Goal: Transaction & Acquisition: Purchase product/service

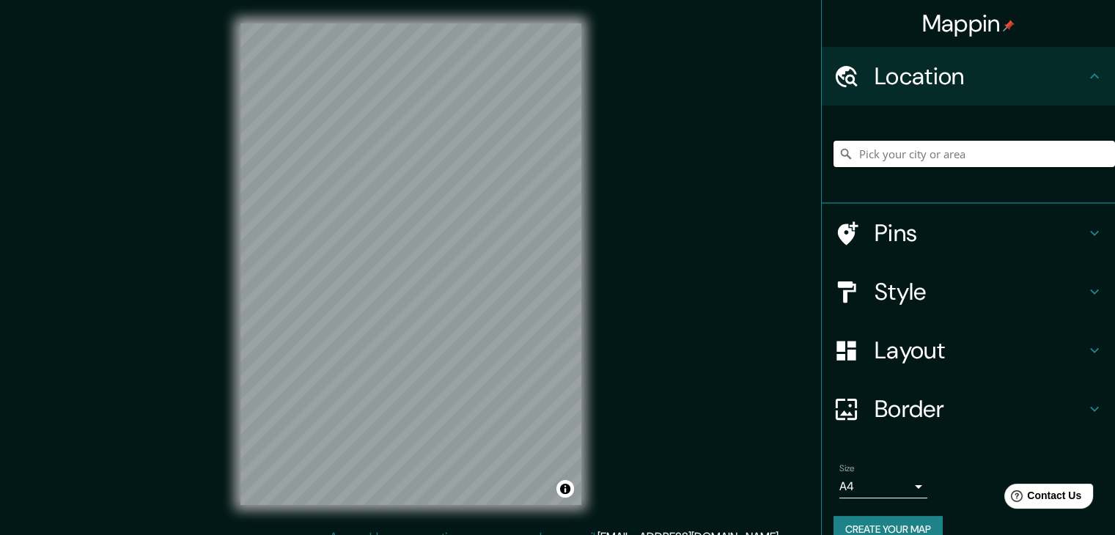
click at [951, 156] on input "Pick your city or area" at bounding box center [973, 154] width 281 height 26
paste input "Cl. [STREET_ADDRESS]"
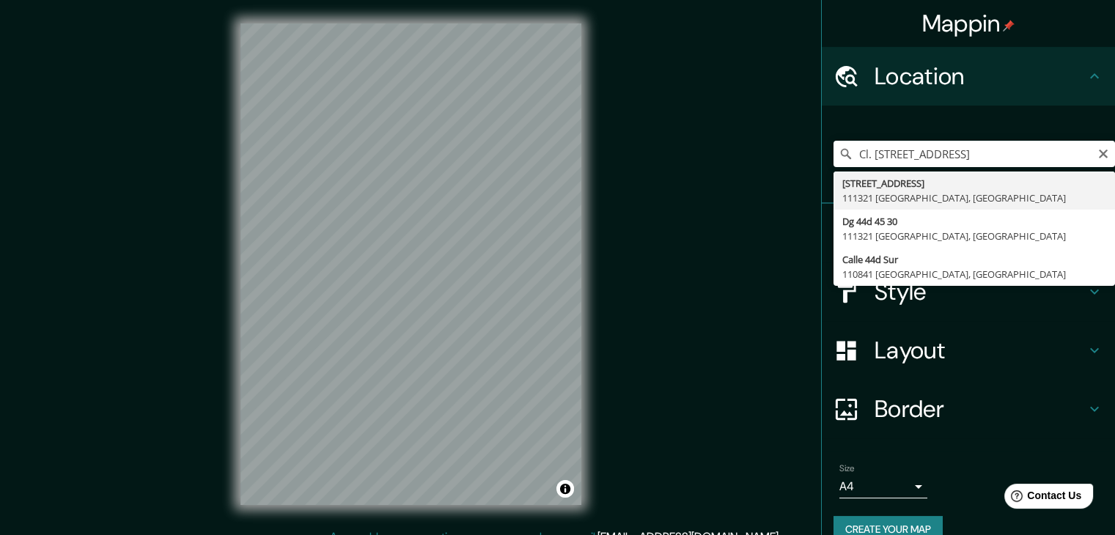
type input "[STREET_ADDRESS]"
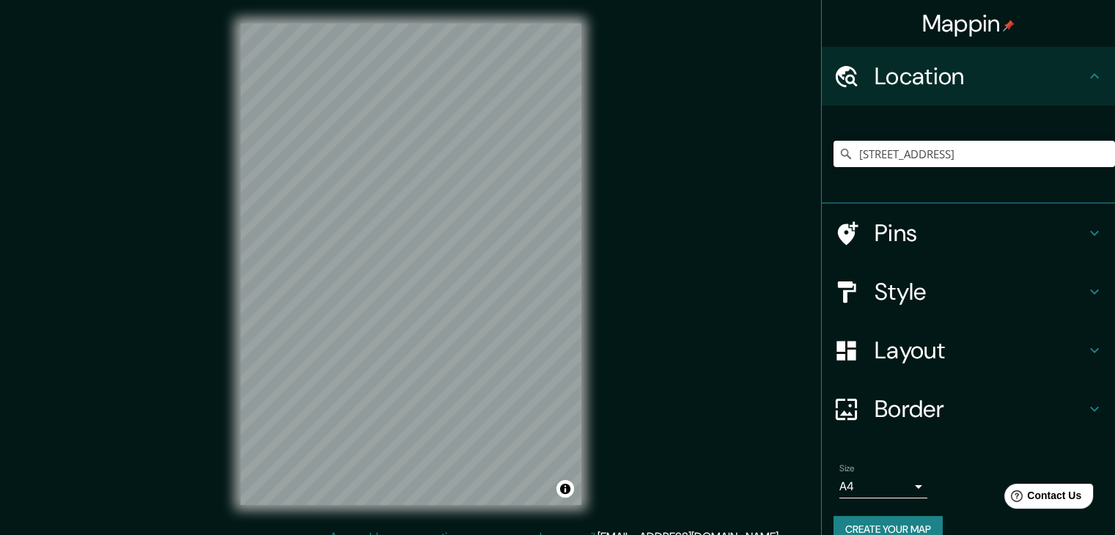
click at [916, 299] on h4 "Style" at bounding box center [980, 291] width 211 height 29
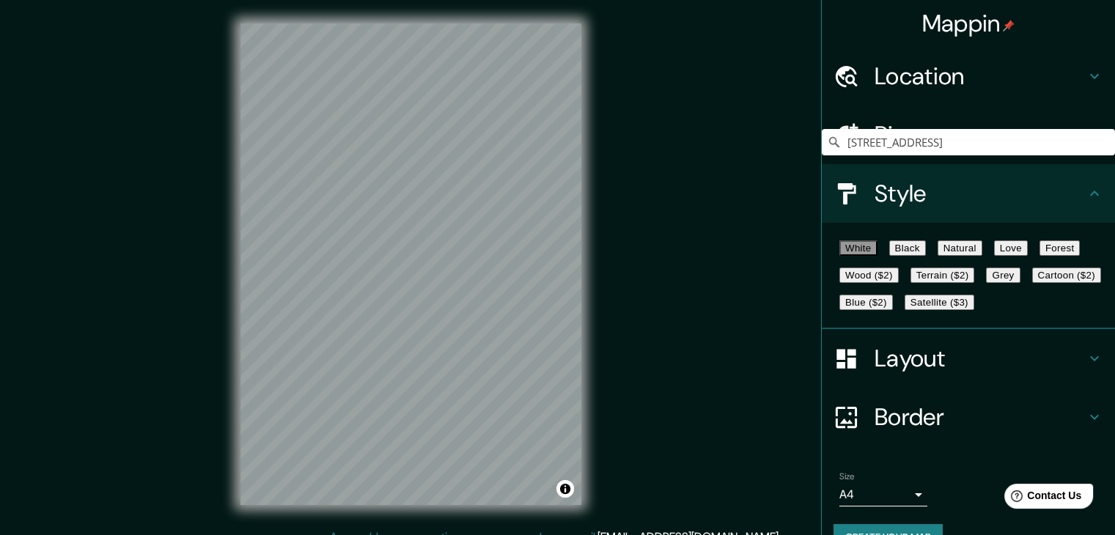
click at [913, 253] on button "Black" at bounding box center [907, 247] width 37 height 15
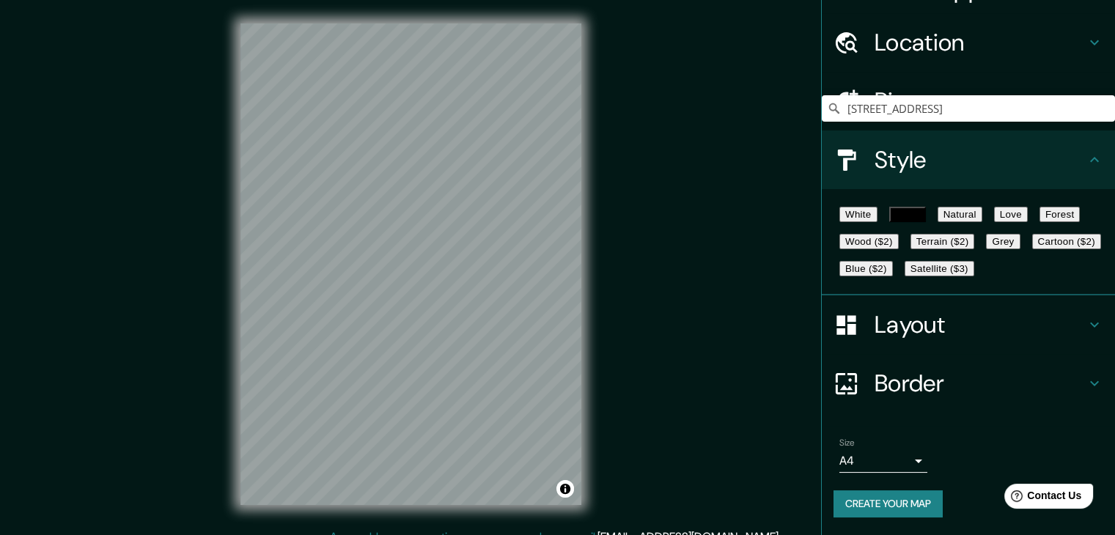
scroll to position [106, 0]
click at [921, 509] on button "Create your map" at bounding box center [887, 503] width 109 height 27
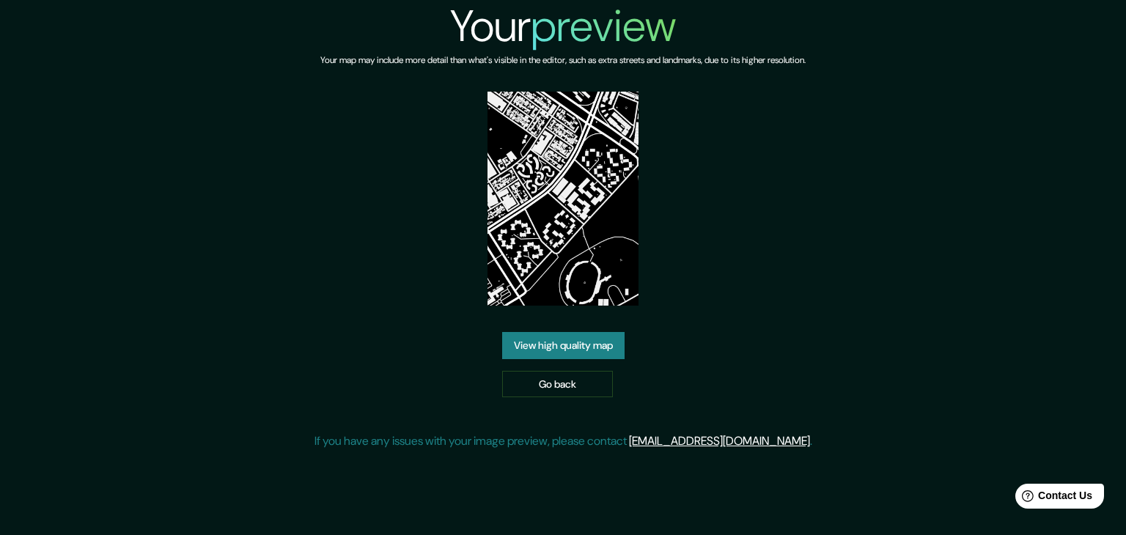
click at [575, 356] on link "View high quality map" at bounding box center [563, 345] width 122 height 27
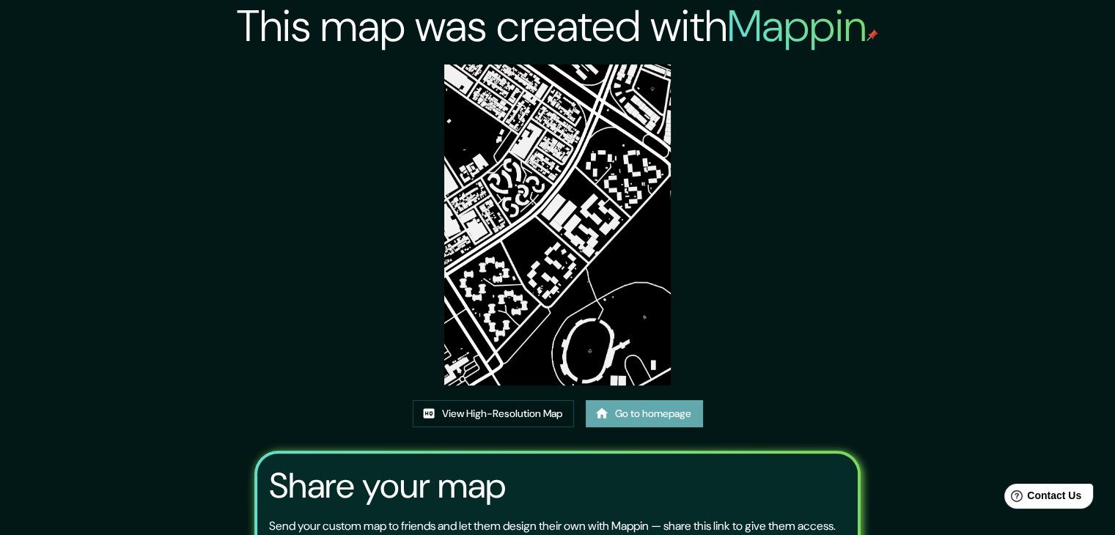
click at [628, 412] on link "Go to homepage" at bounding box center [644, 413] width 117 height 27
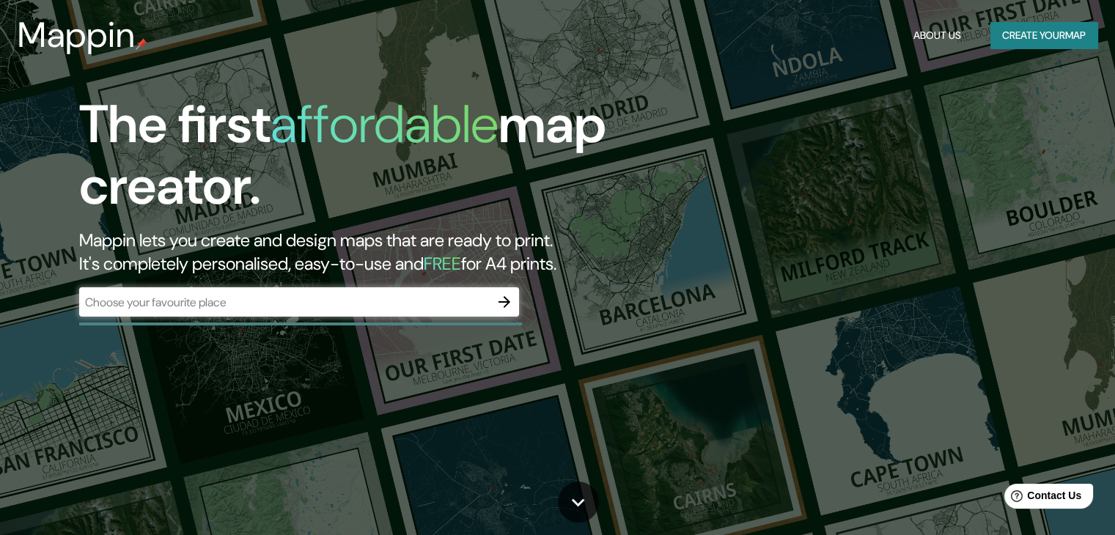
click at [476, 312] on div "​" at bounding box center [299, 301] width 440 height 29
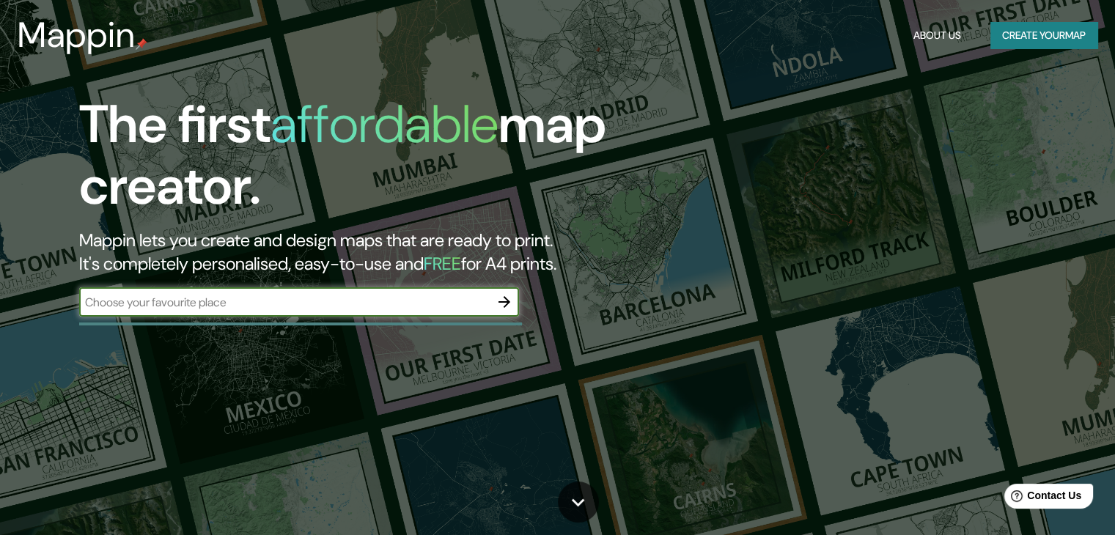
click at [323, 299] on input "text" at bounding box center [284, 302] width 411 height 17
type input "Cl. [STREET_ADDRESS]"
click at [515, 303] on button "button" at bounding box center [504, 301] width 29 height 29
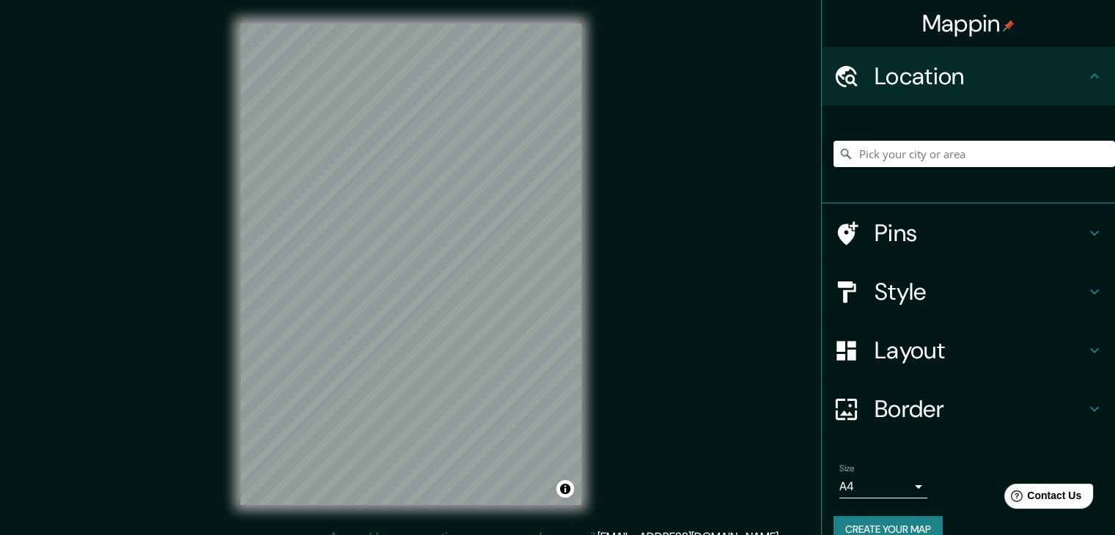
click at [921, 144] on input "Pick your city or area" at bounding box center [973, 154] width 281 height 26
paste input "Cl. [STREET_ADDRESS]"
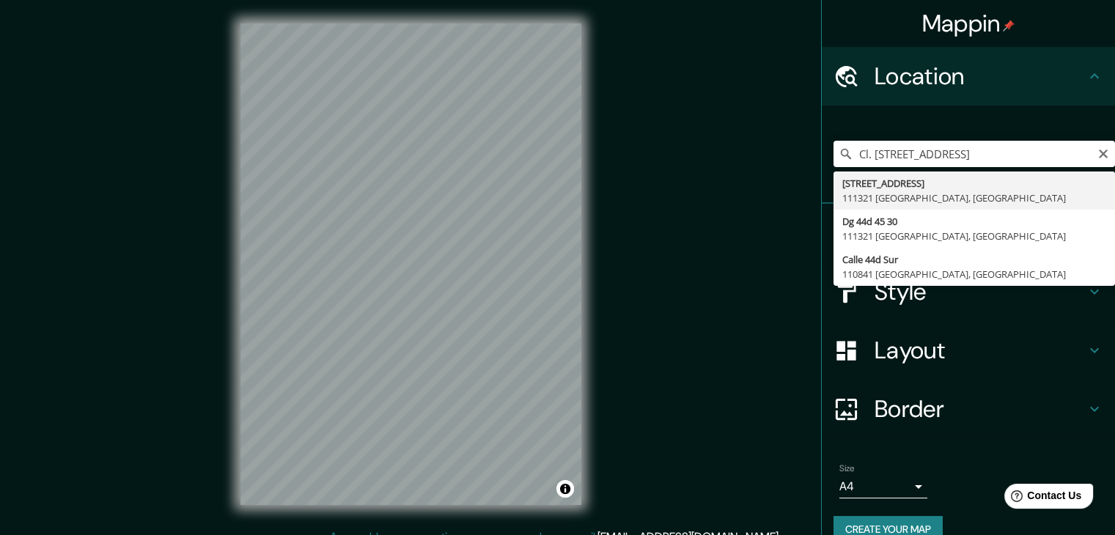
type input "[STREET_ADDRESS]"
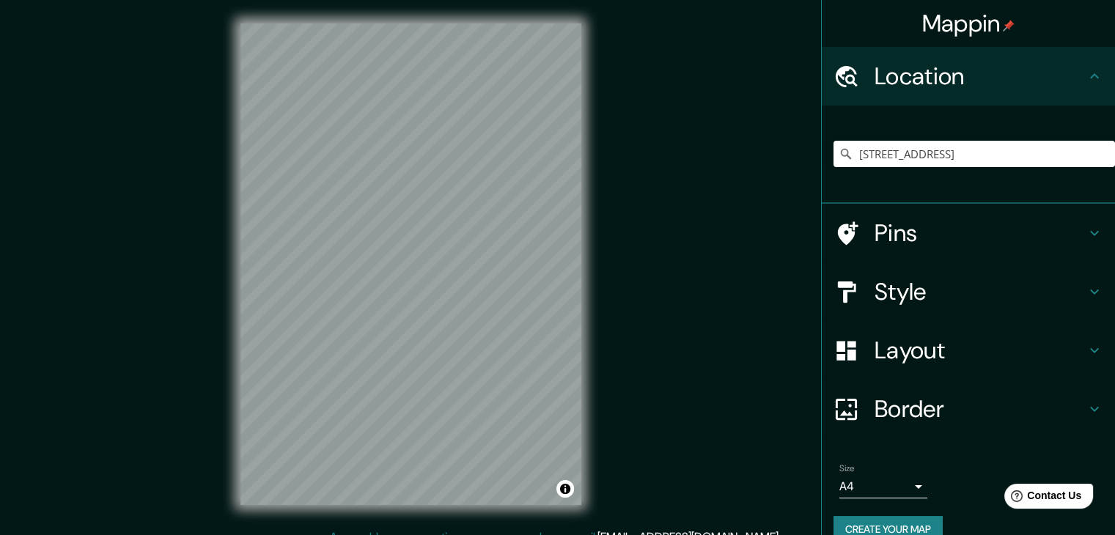
click at [906, 312] on div "Style" at bounding box center [968, 291] width 293 height 59
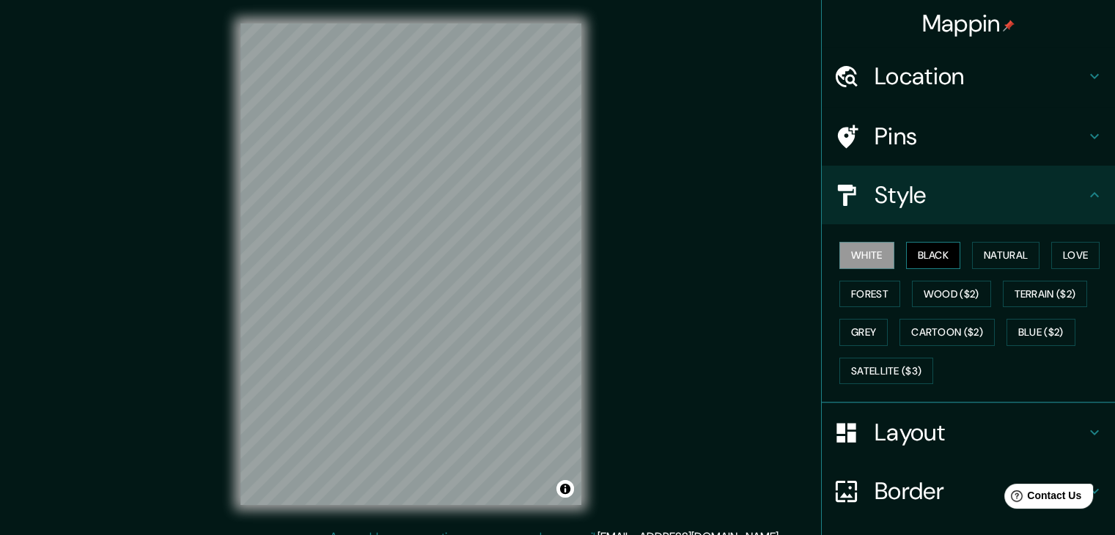
click at [929, 254] on button "Black" at bounding box center [933, 255] width 55 height 27
click at [853, 262] on button "White" at bounding box center [866, 255] width 55 height 27
click at [906, 259] on button "Black" at bounding box center [933, 255] width 55 height 27
click at [988, 265] on button "Natural" at bounding box center [1005, 255] width 67 height 27
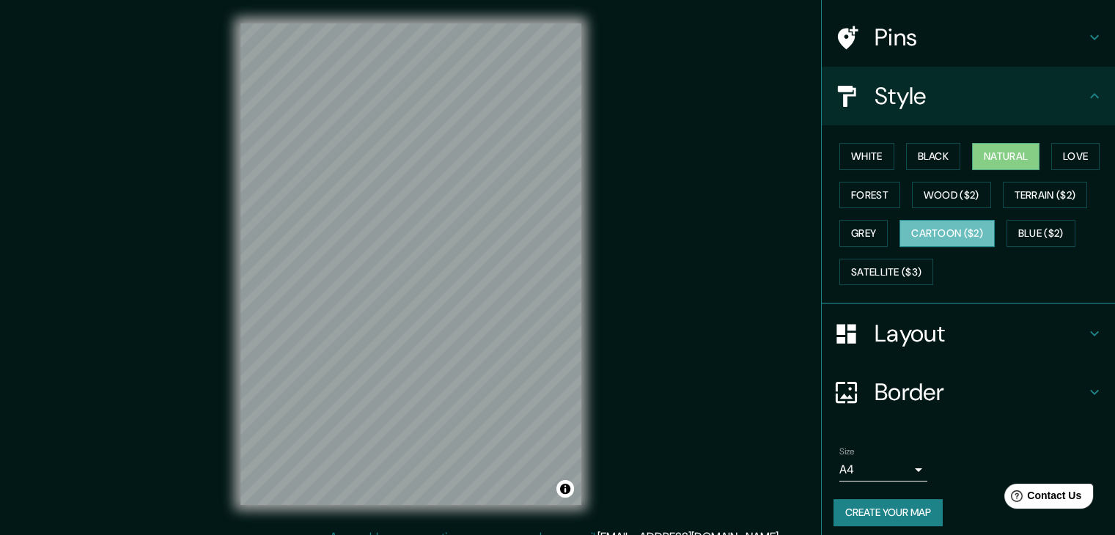
scroll to position [106, 0]
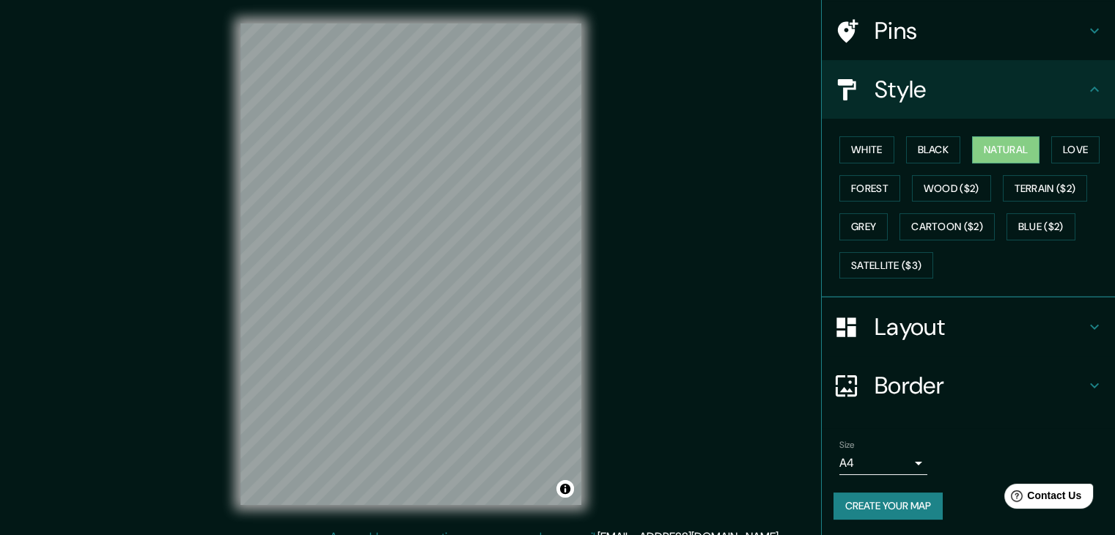
click at [866, 483] on div "Size A4 single Create your map" at bounding box center [968, 482] width 270 height 97
click at [865, 501] on button "Create your map" at bounding box center [887, 506] width 109 height 27
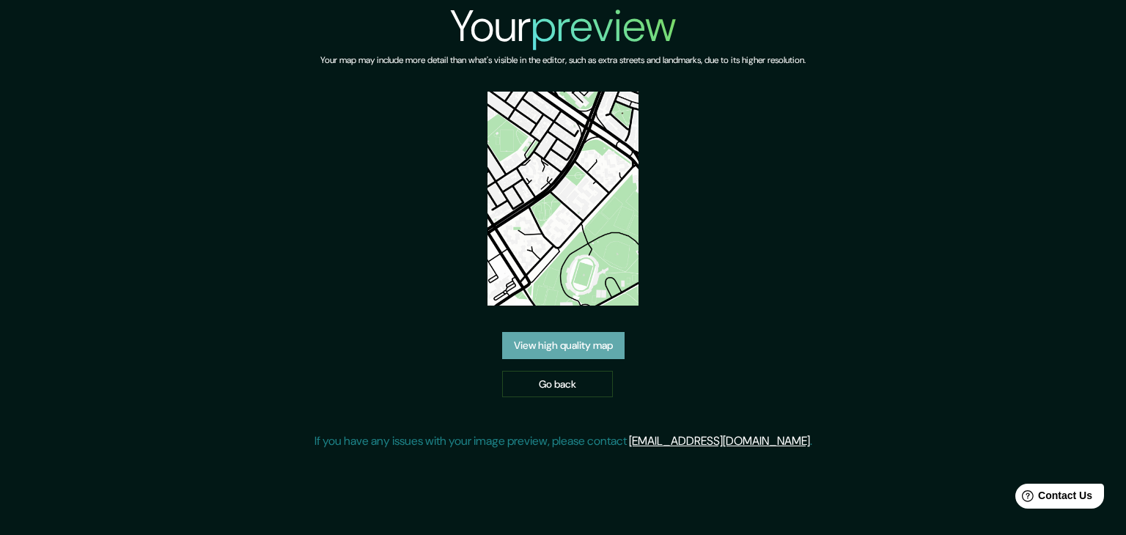
click at [584, 350] on link "View high quality map" at bounding box center [563, 345] width 122 height 27
click at [524, 388] on link "Go back" at bounding box center [557, 384] width 111 height 27
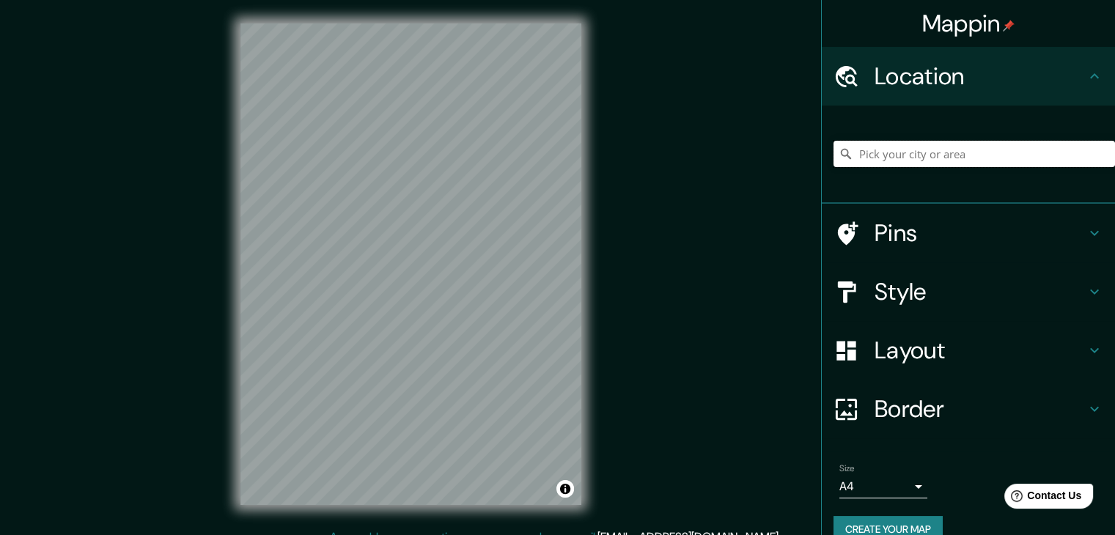
click at [897, 158] on input "Pick your city or area" at bounding box center [973, 154] width 281 height 26
paste input "Cl. 44d #45-86, Bogotá"
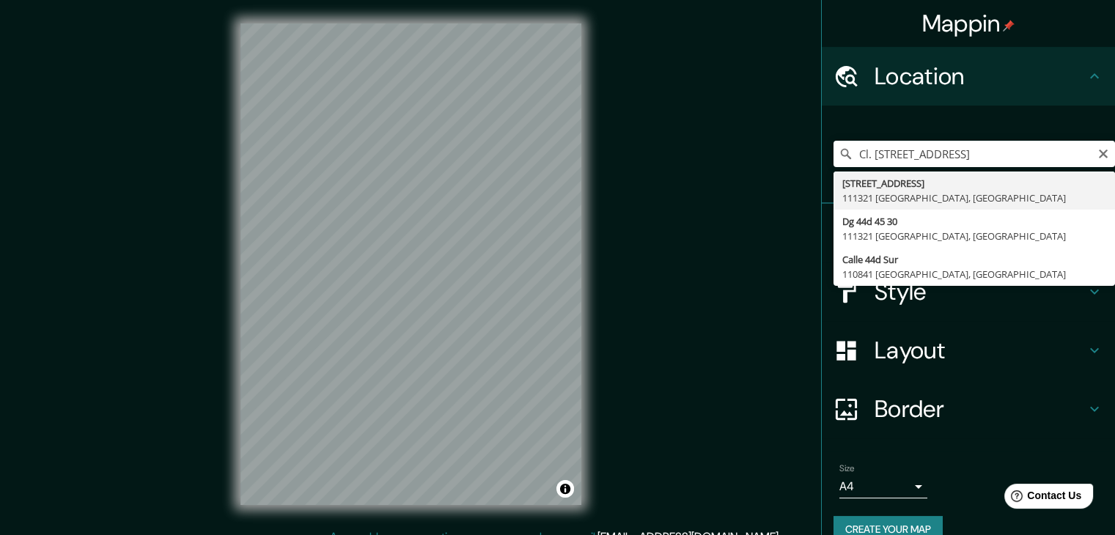
type input "[STREET_ADDRESS]"
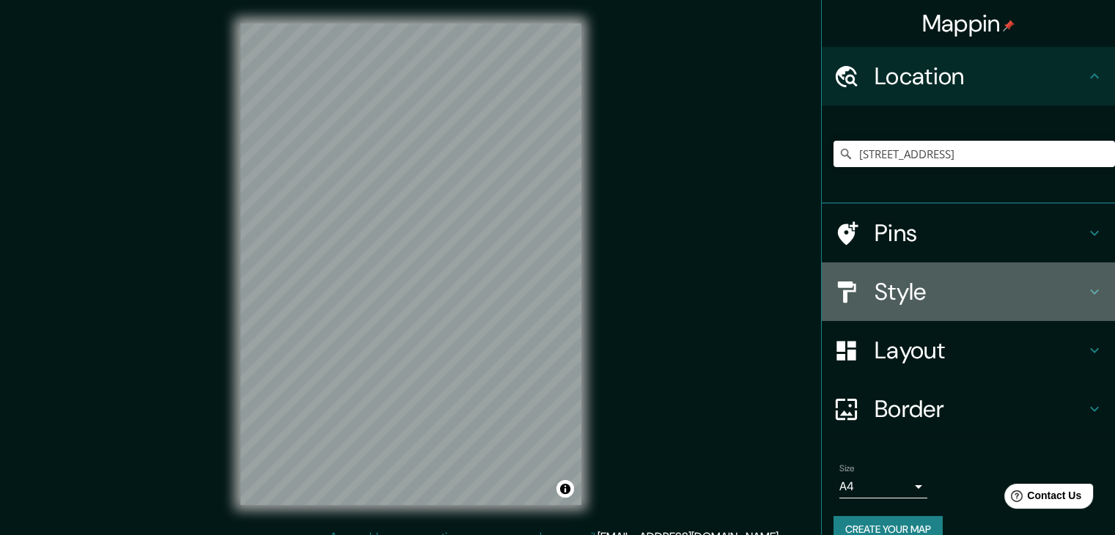
click at [902, 301] on h4 "Style" at bounding box center [980, 291] width 211 height 29
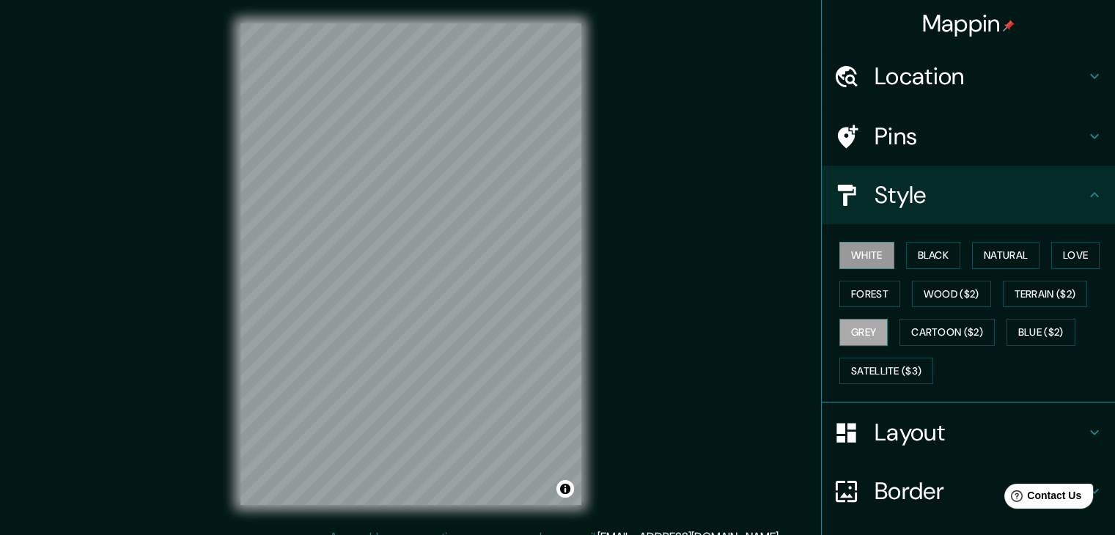
click at [871, 332] on button "Grey" at bounding box center [863, 332] width 48 height 27
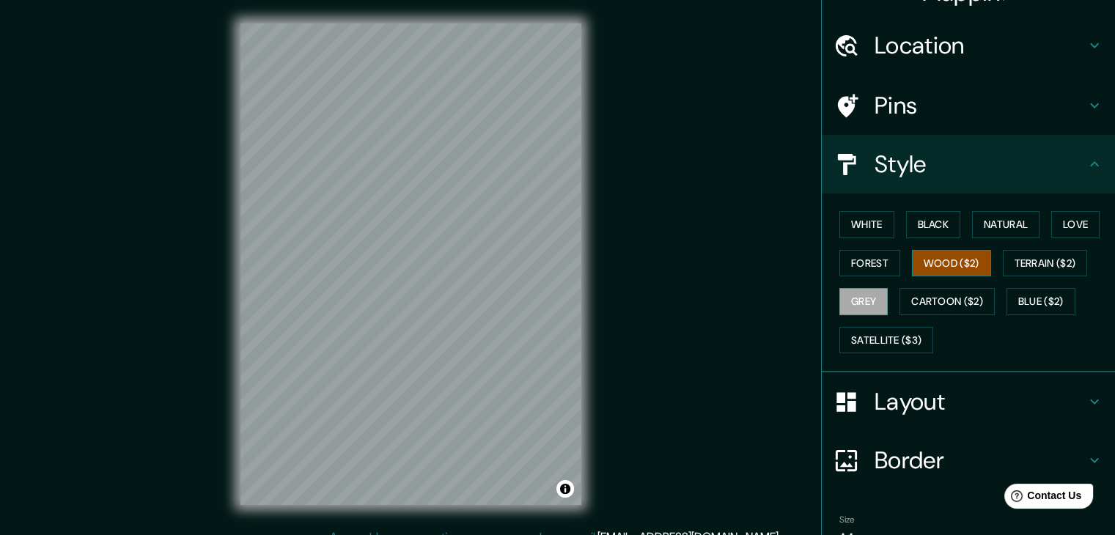
scroll to position [106, 0]
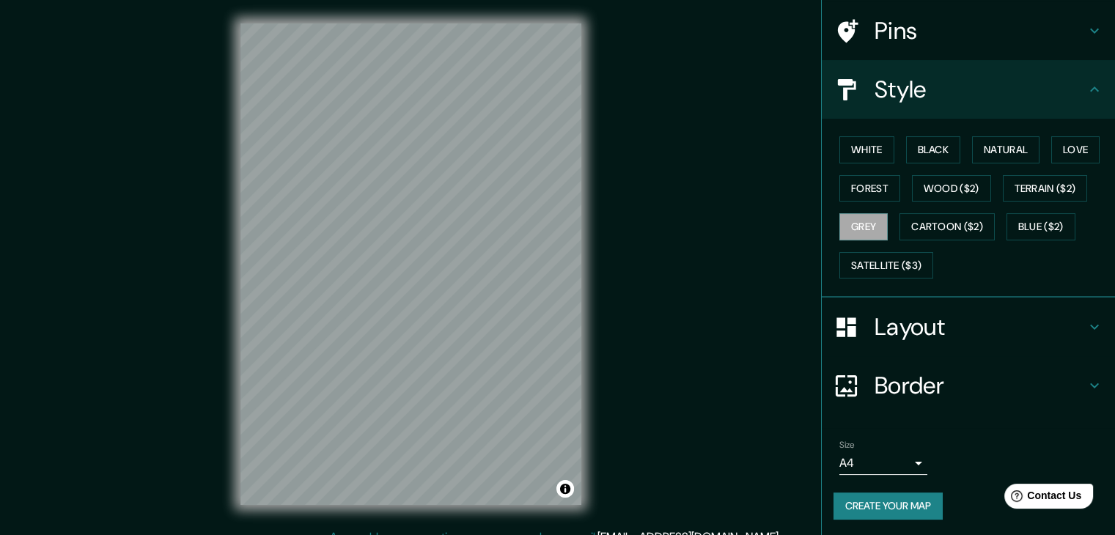
click at [887, 512] on button "Create your map" at bounding box center [887, 506] width 109 height 27
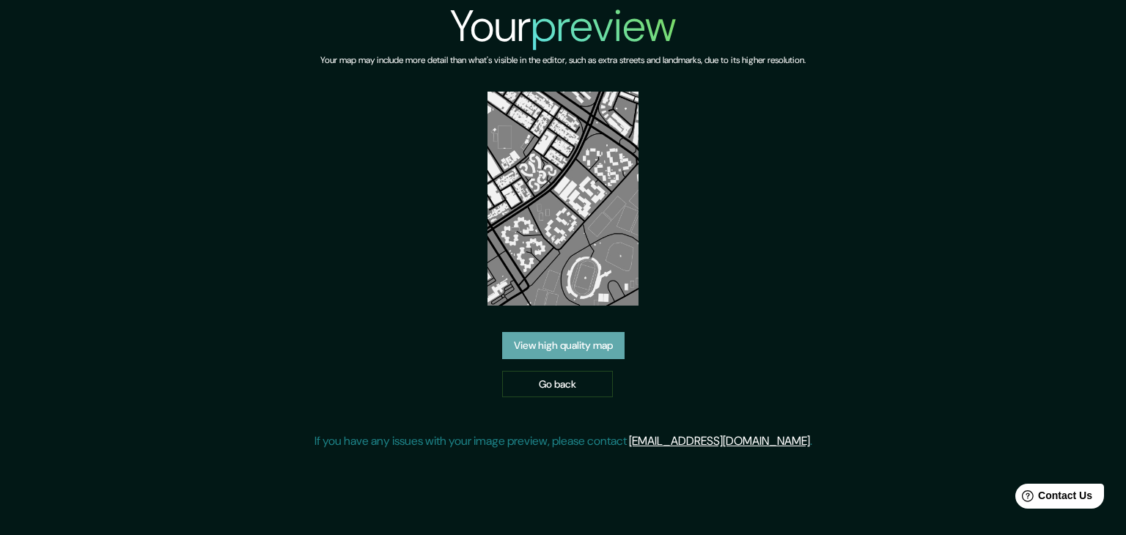
click at [608, 356] on link "View high quality map" at bounding box center [563, 345] width 122 height 27
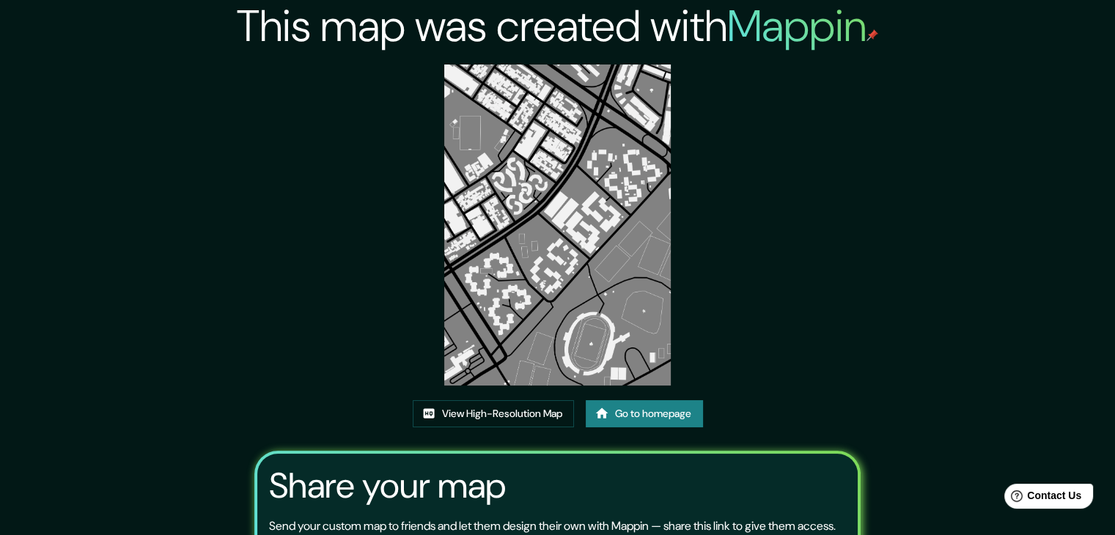
click at [699, 106] on div "This map was created with Mappin View High-Resolution Map Go to homepage Share …" at bounding box center [557, 335] width 641 height 670
